Goal: Understand process/instructions: Learn how to perform a task or action

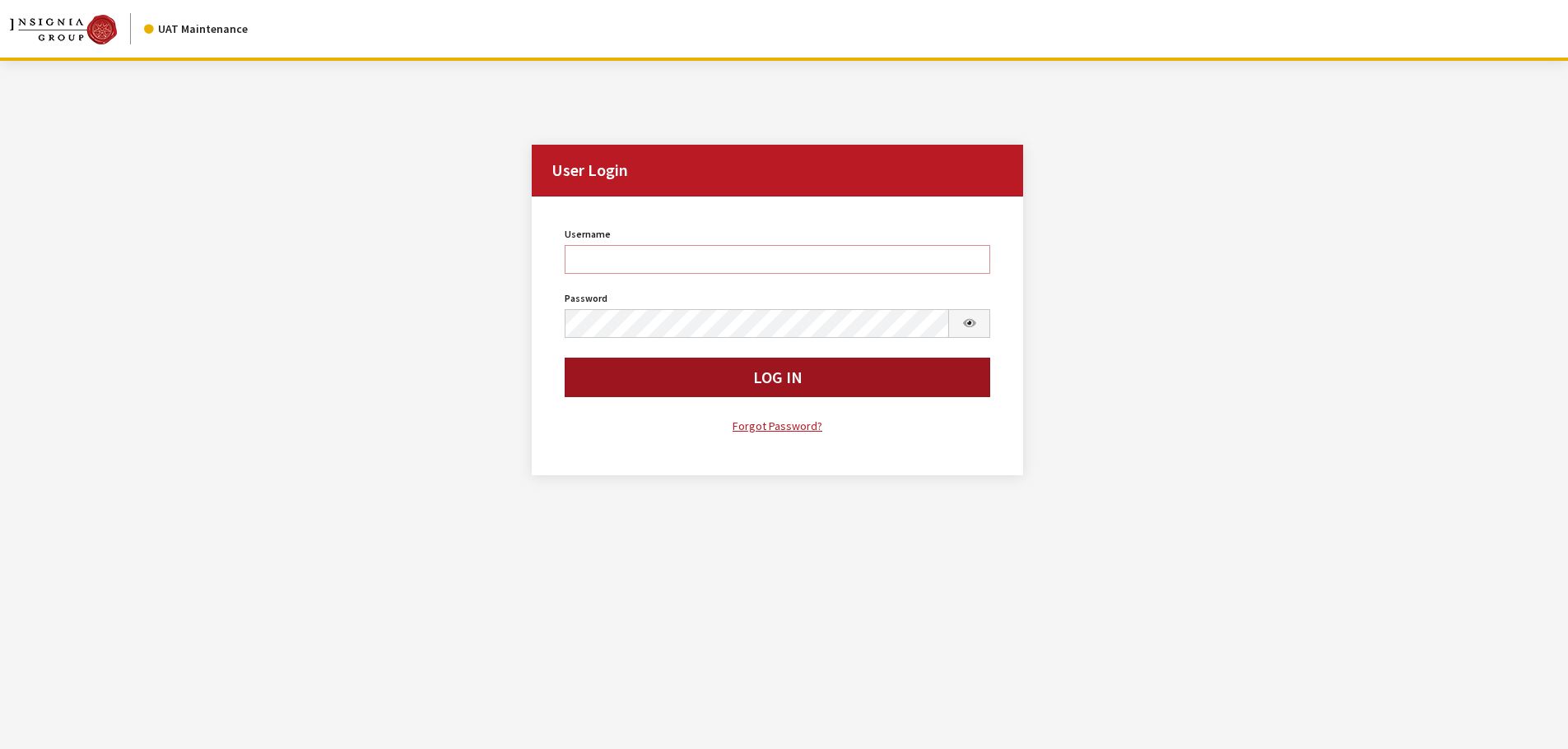
type input "rgoodwin"
click at [591, 380] on button "Log In" at bounding box center [778, 377] width 426 height 39
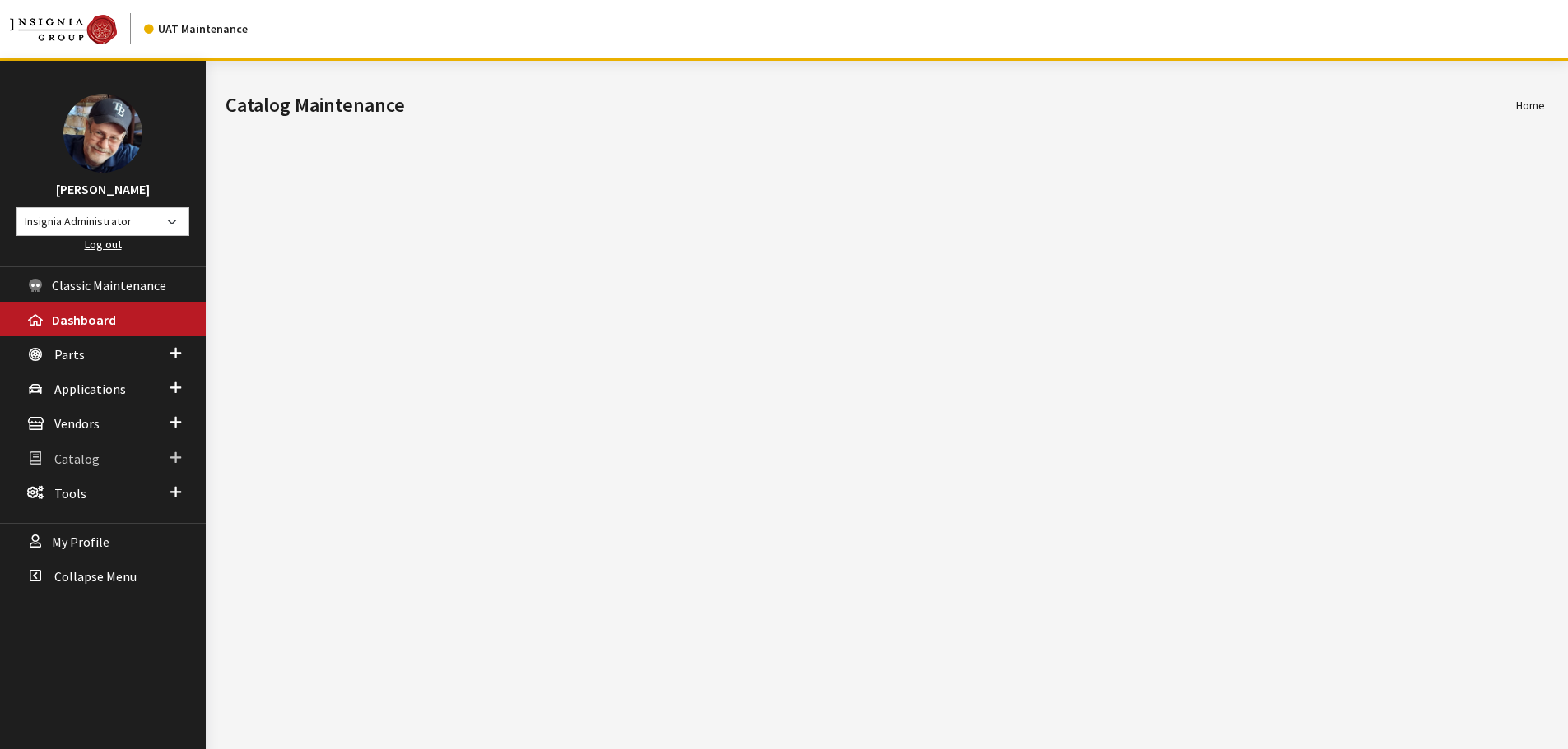
click at [72, 461] on span "Catalog" at bounding box center [77, 459] width 46 height 16
click at [69, 584] on link "Uploads" at bounding box center [102, 582] width 206 height 30
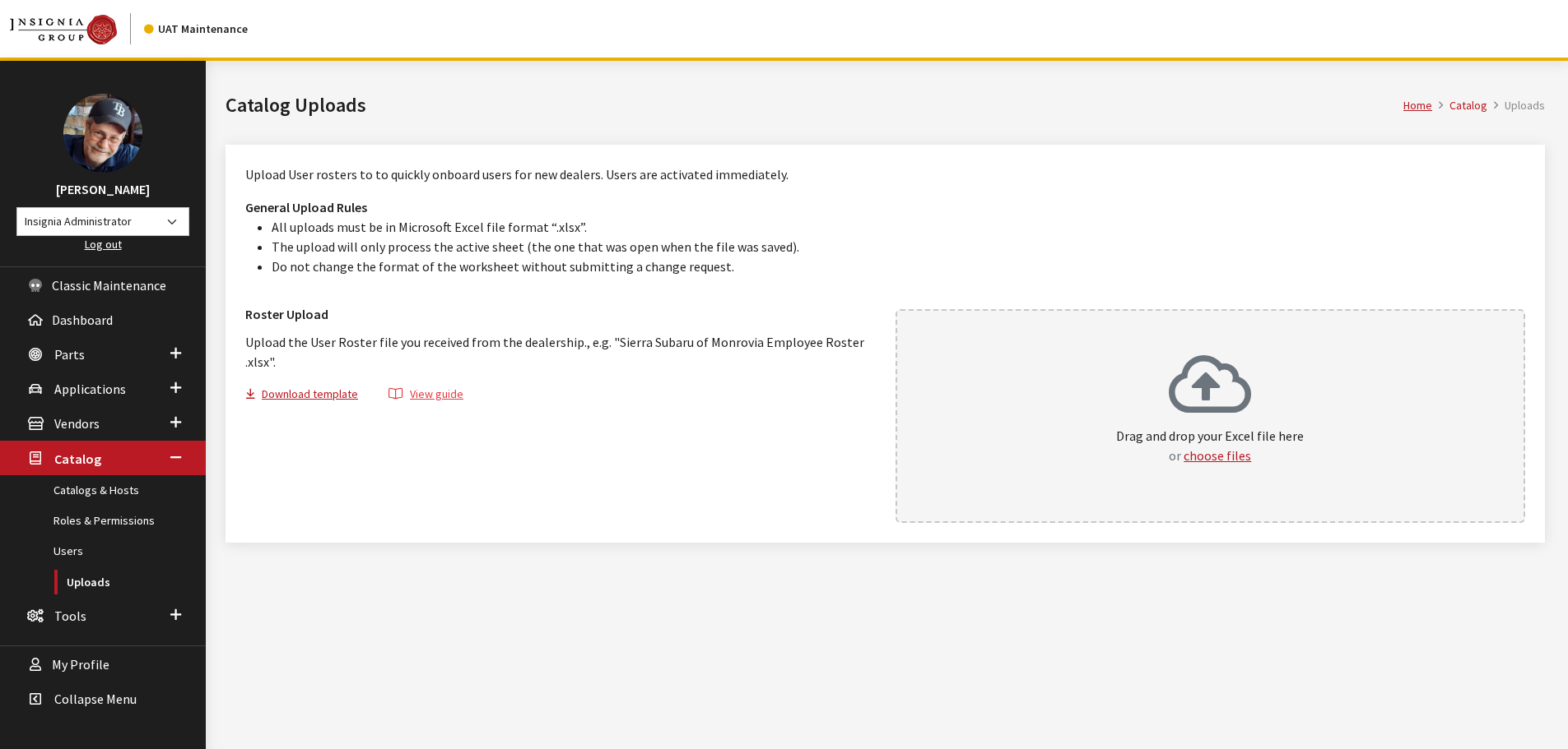
click at [424, 389] on button "View guide" at bounding box center [426, 396] width 103 height 24
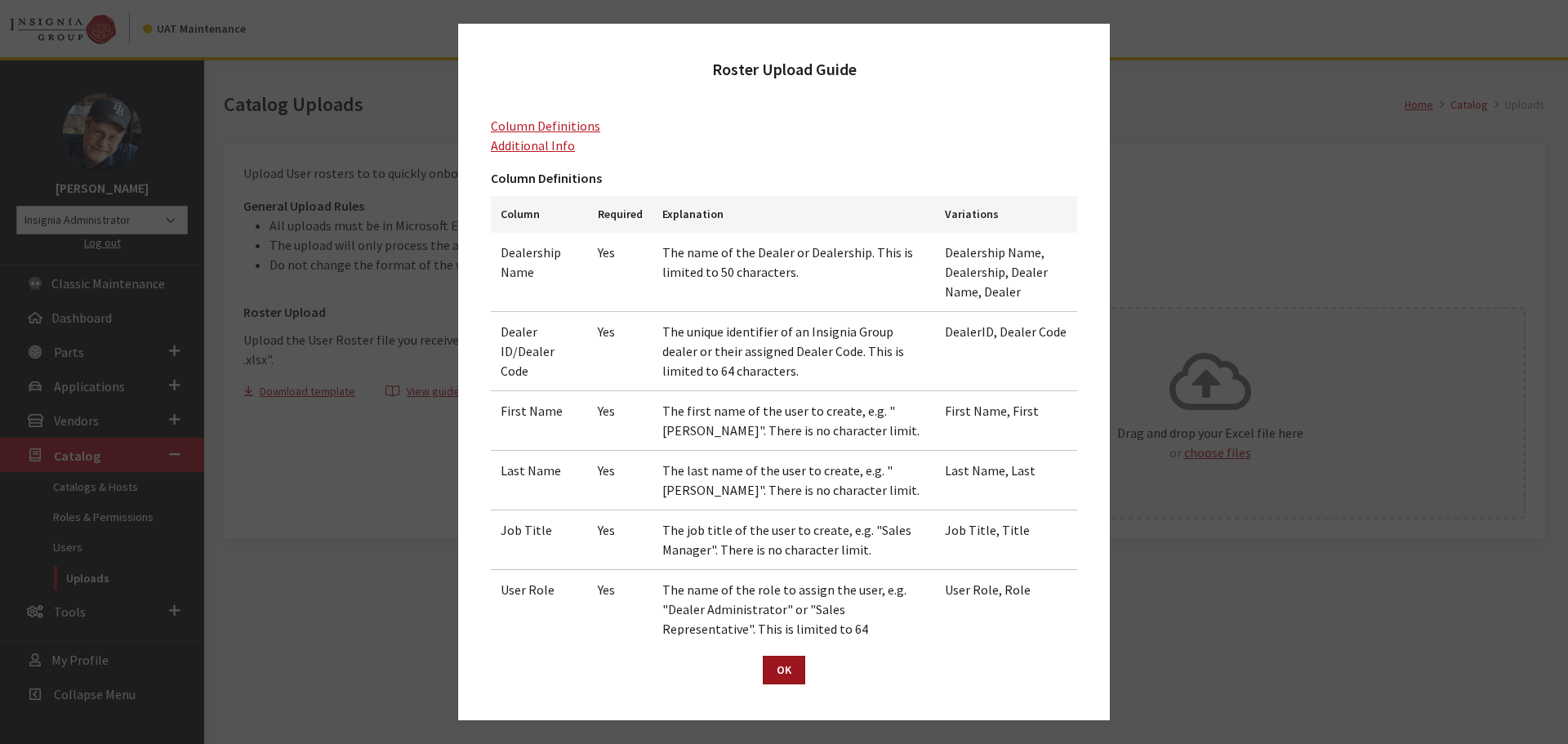
click at [783, 676] on button "OK" at bounding box center [784, 671] width 43 height 29
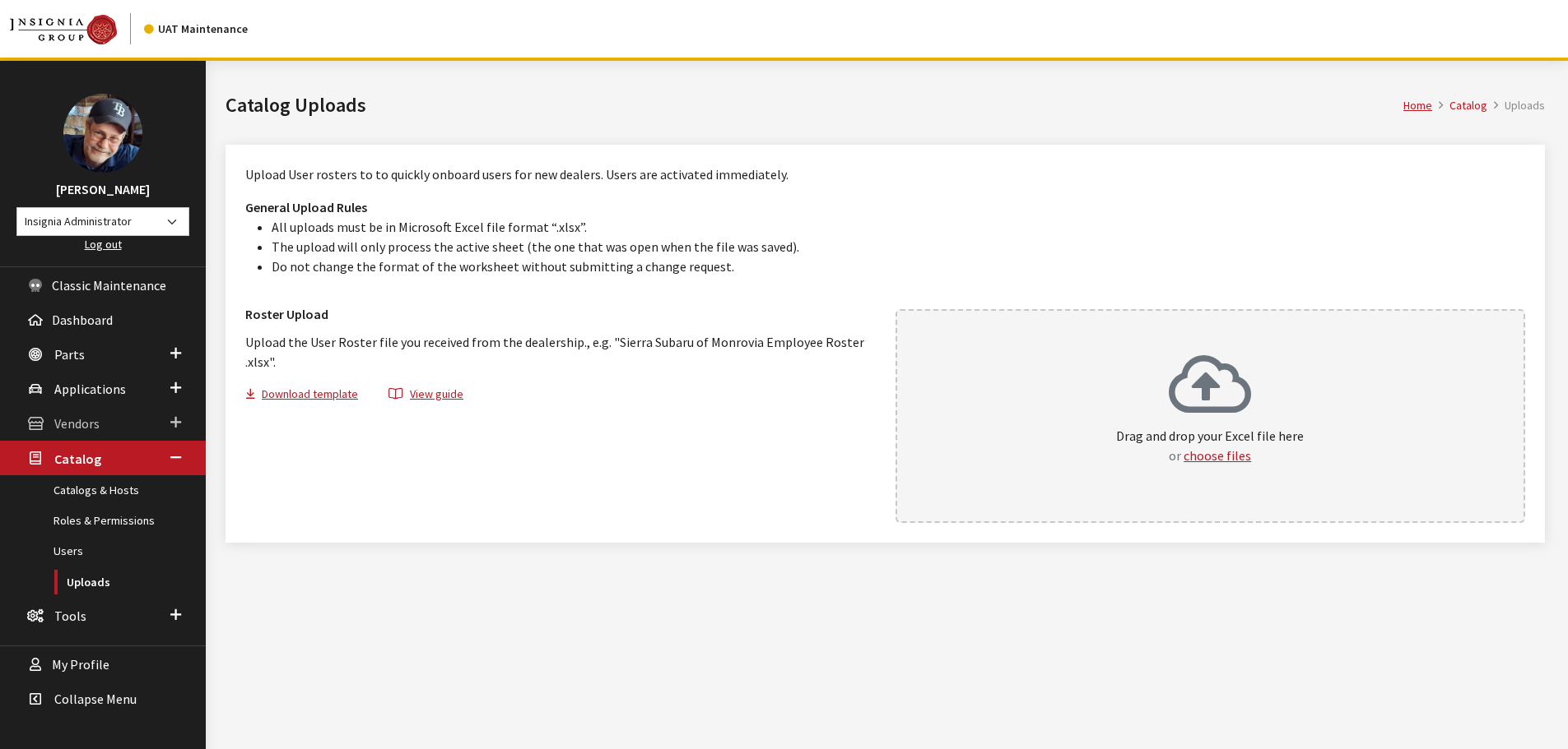
click at [79, 417] on span "Vendors" at bounding box center [77, 425] width 46 height 16
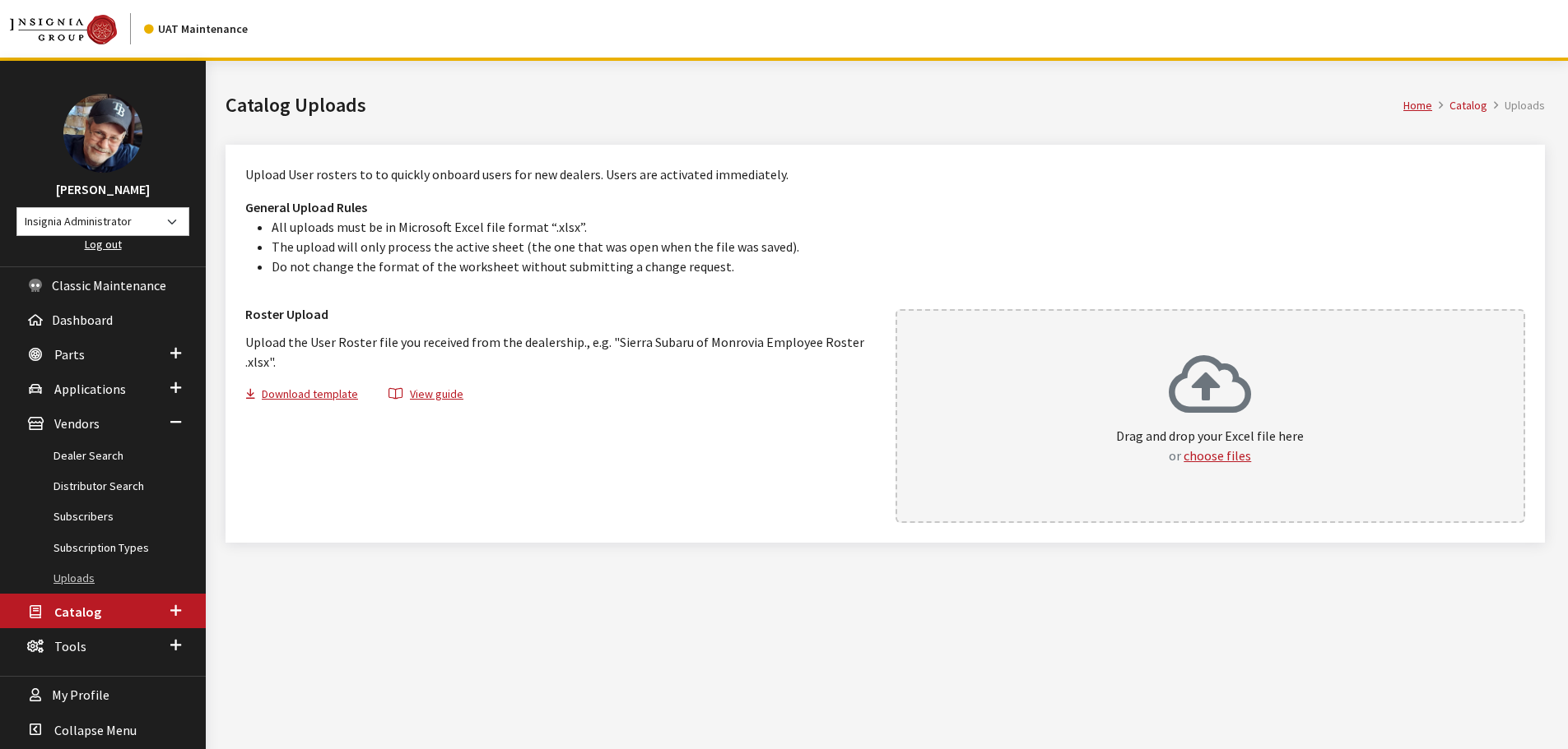
click at [83, 575] on link "Uploads" at bounding box center [102, 578] width 206 height 30
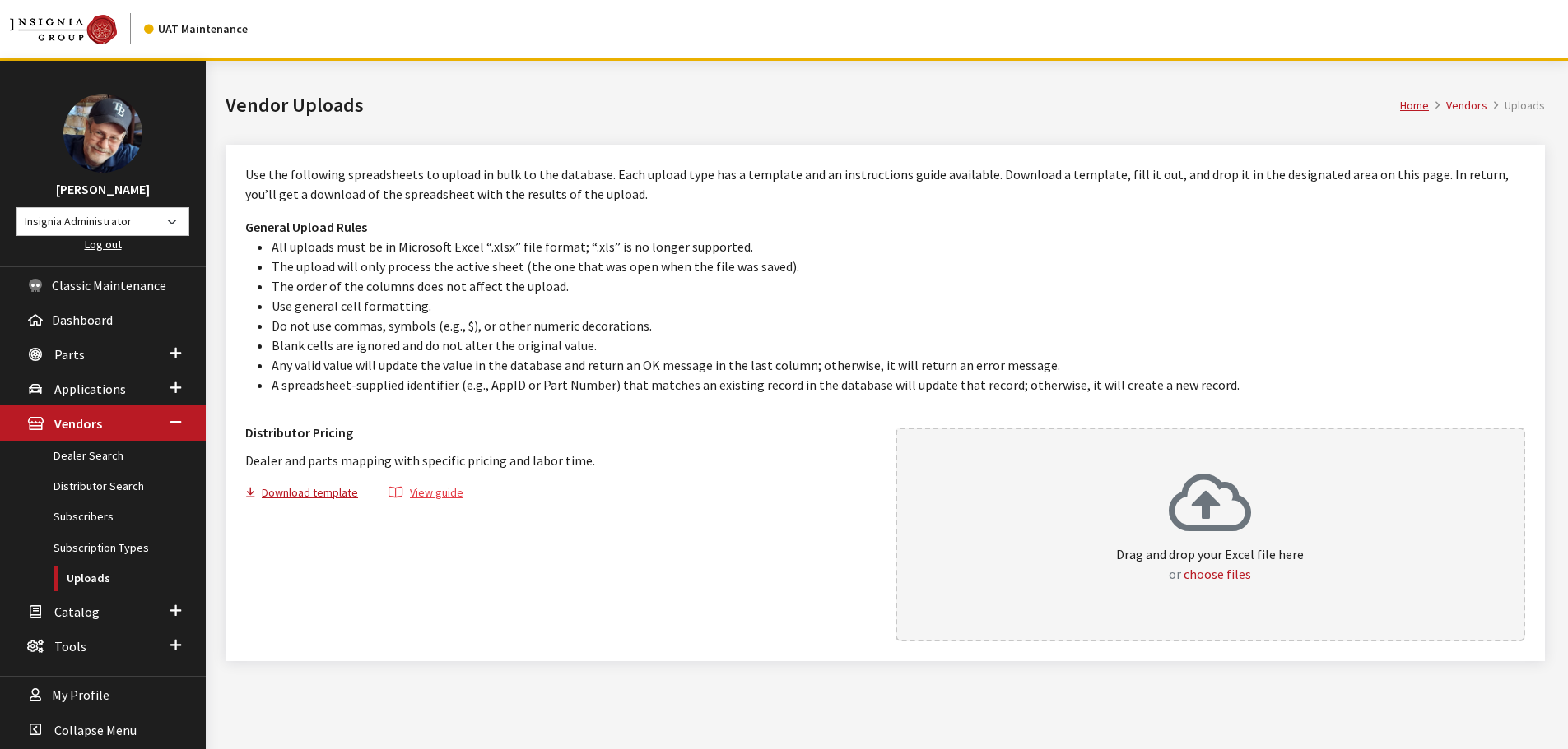
click at [429, 494] on button "View guide" at bounding box center [426, 496] width 103 height 24
